Goal: Transaction & Acquisition: Download file/media

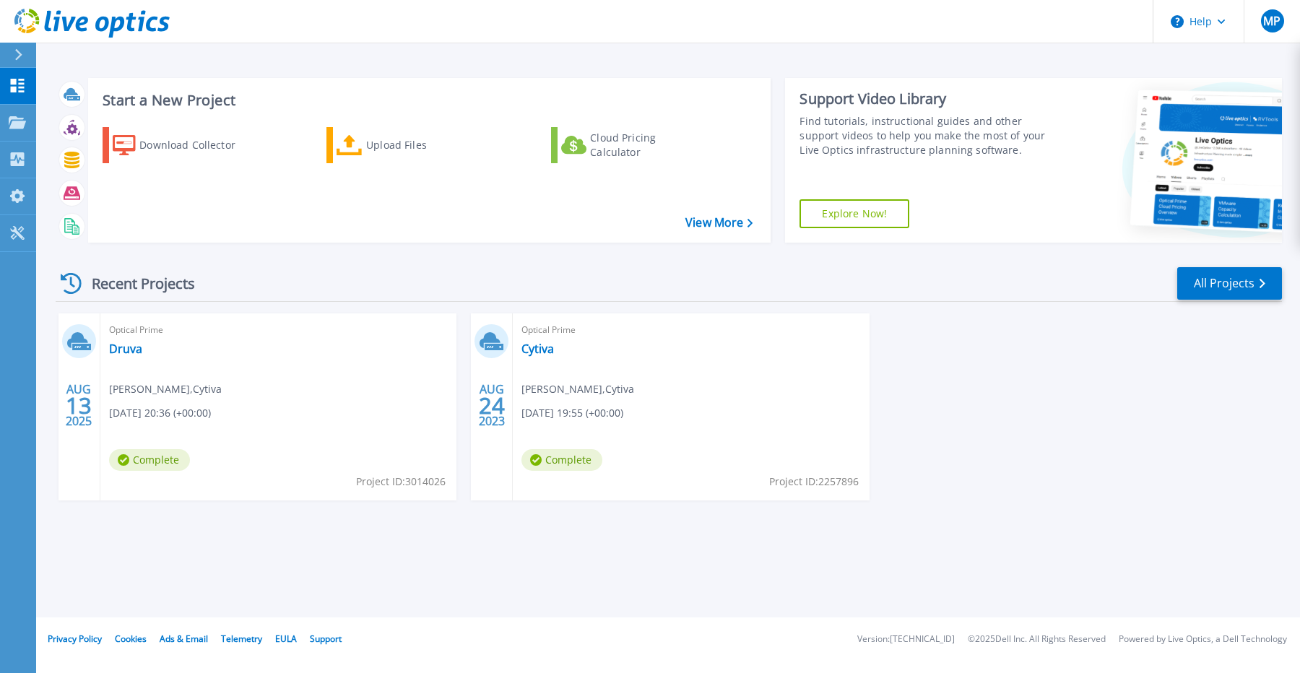
click at [77, 347] on icon at bounding box center [79, 341] width 24 height 22
click at [126, 345] on link "Druva" at bounding box center [125, 349] width 33 height 14
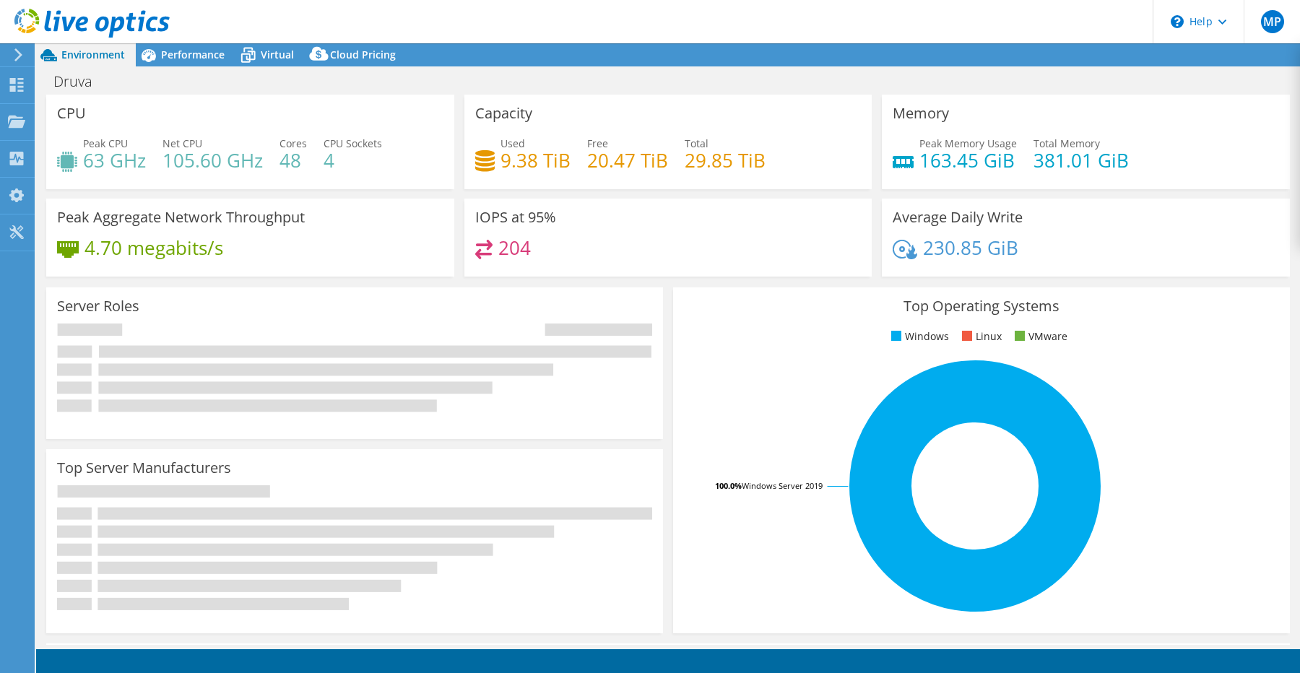
select select "HongKong"
select select "USD"
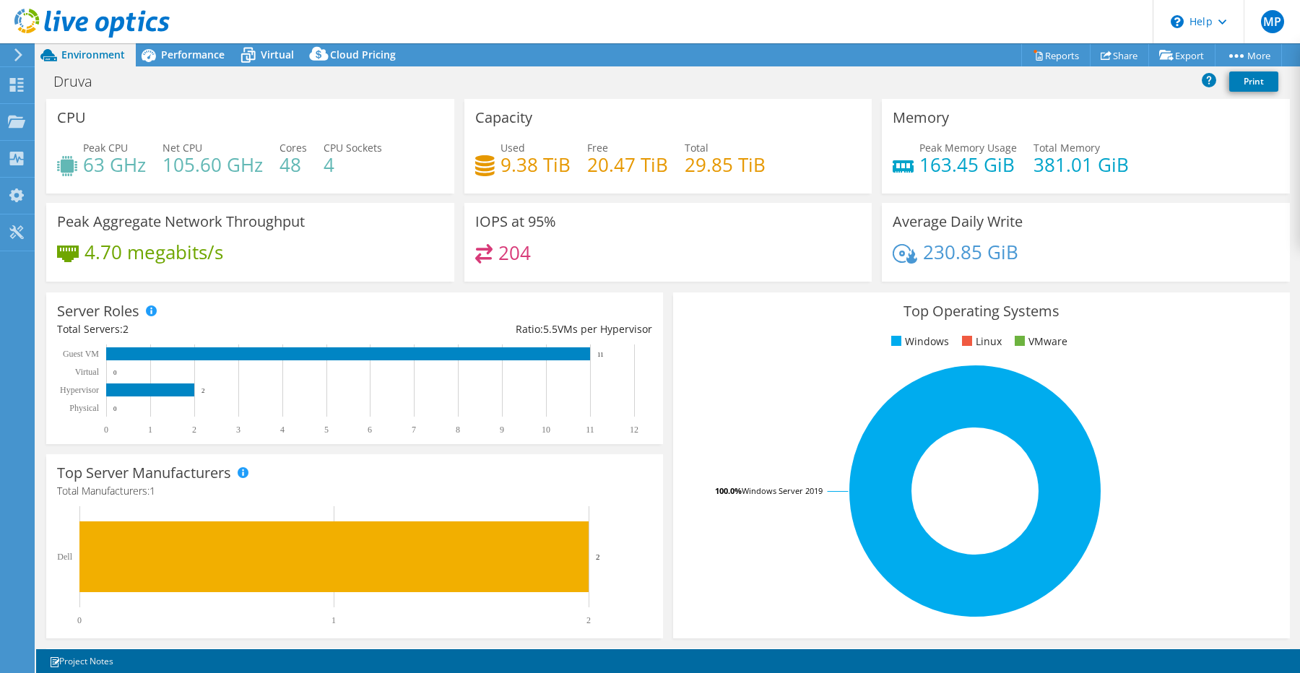
click at [19, 53] on use at bounding box center [18, 54] width 8 height 13
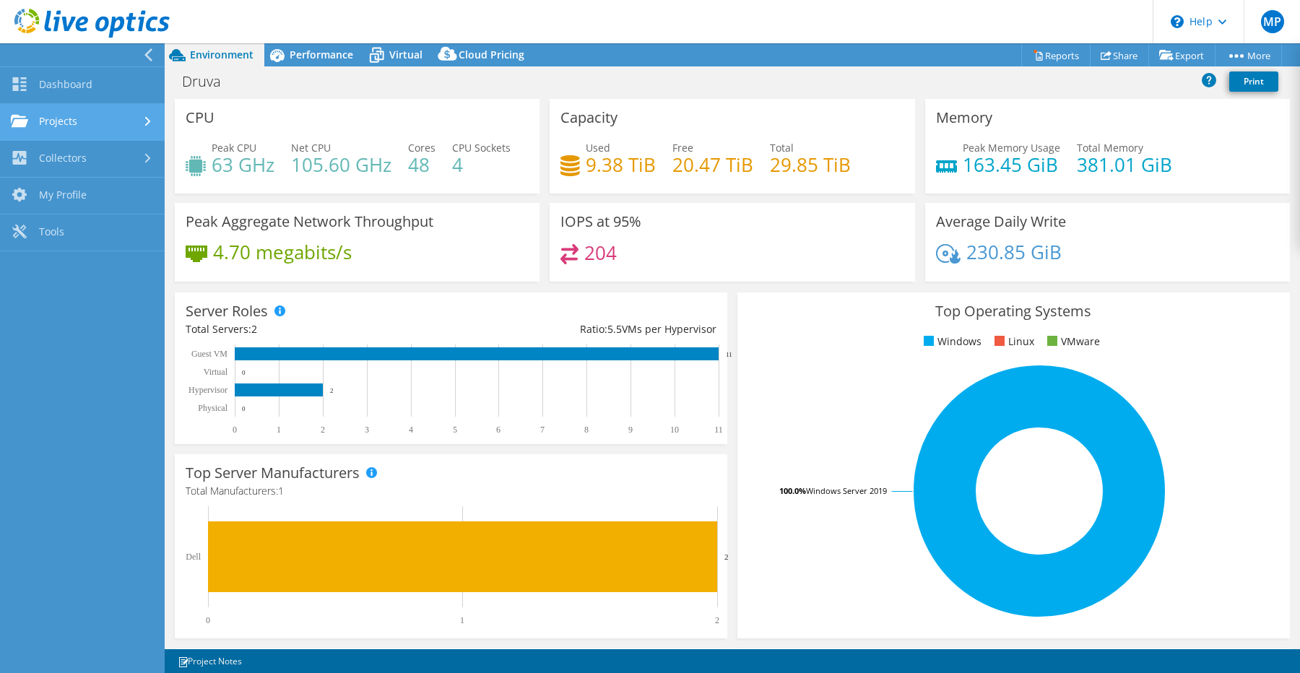
click at [116, 118] on link "Projects" at bounding box center [82, 122] width 165 height 37
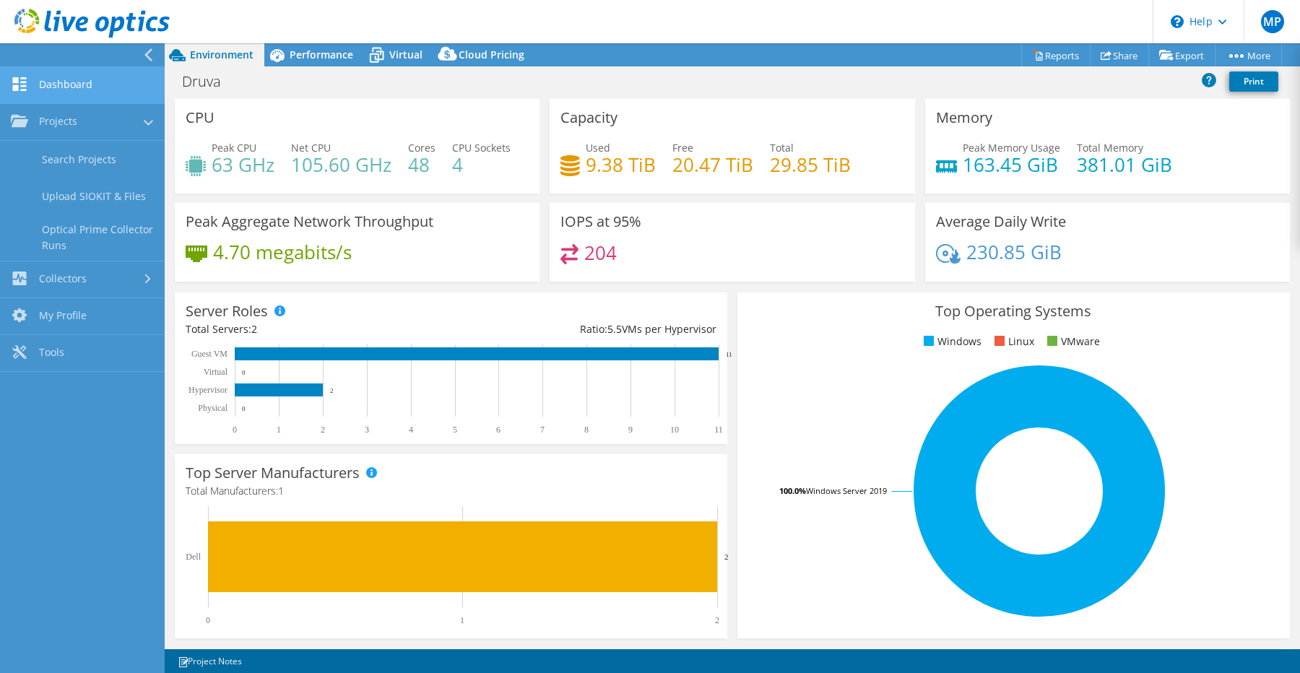
click at [105, 91] on link "Dashboard" at bounding box center [82, 85] width 165 height 37
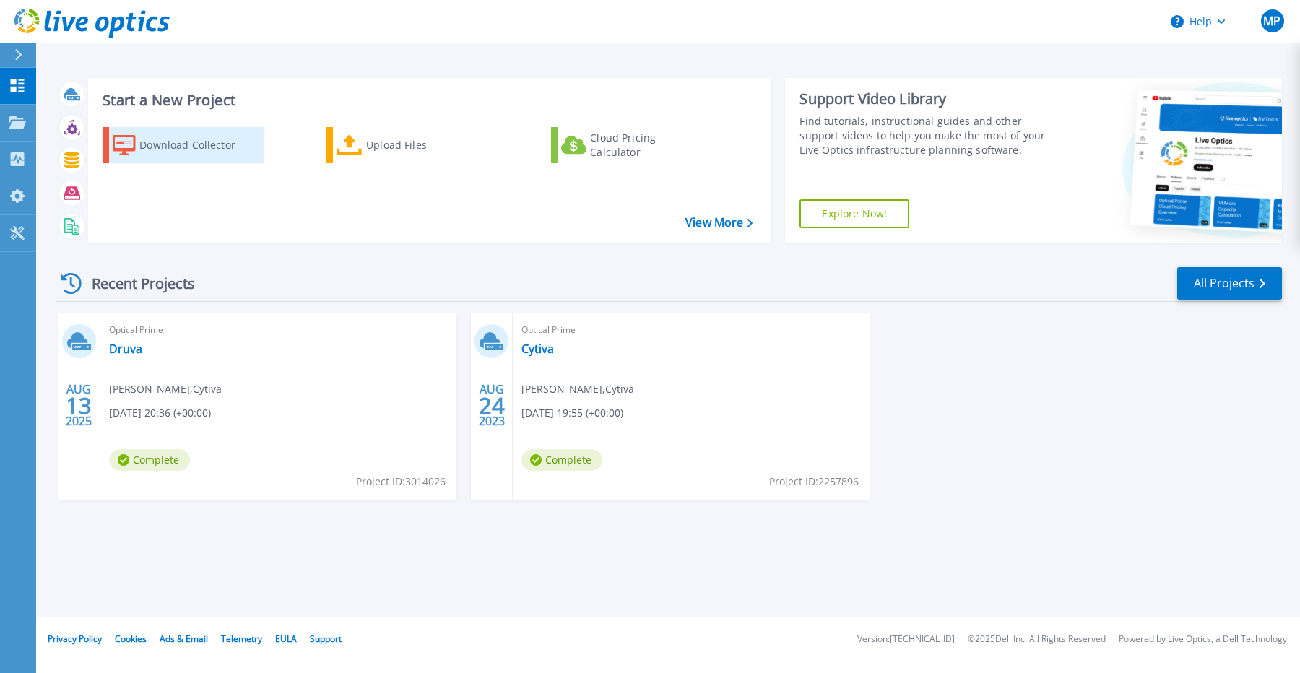
click at [196, 131] on div "Download Collector" at bounding box center [197, 145] width 116 height 29
